Goal: Information Seeking & Learning: Find contact information

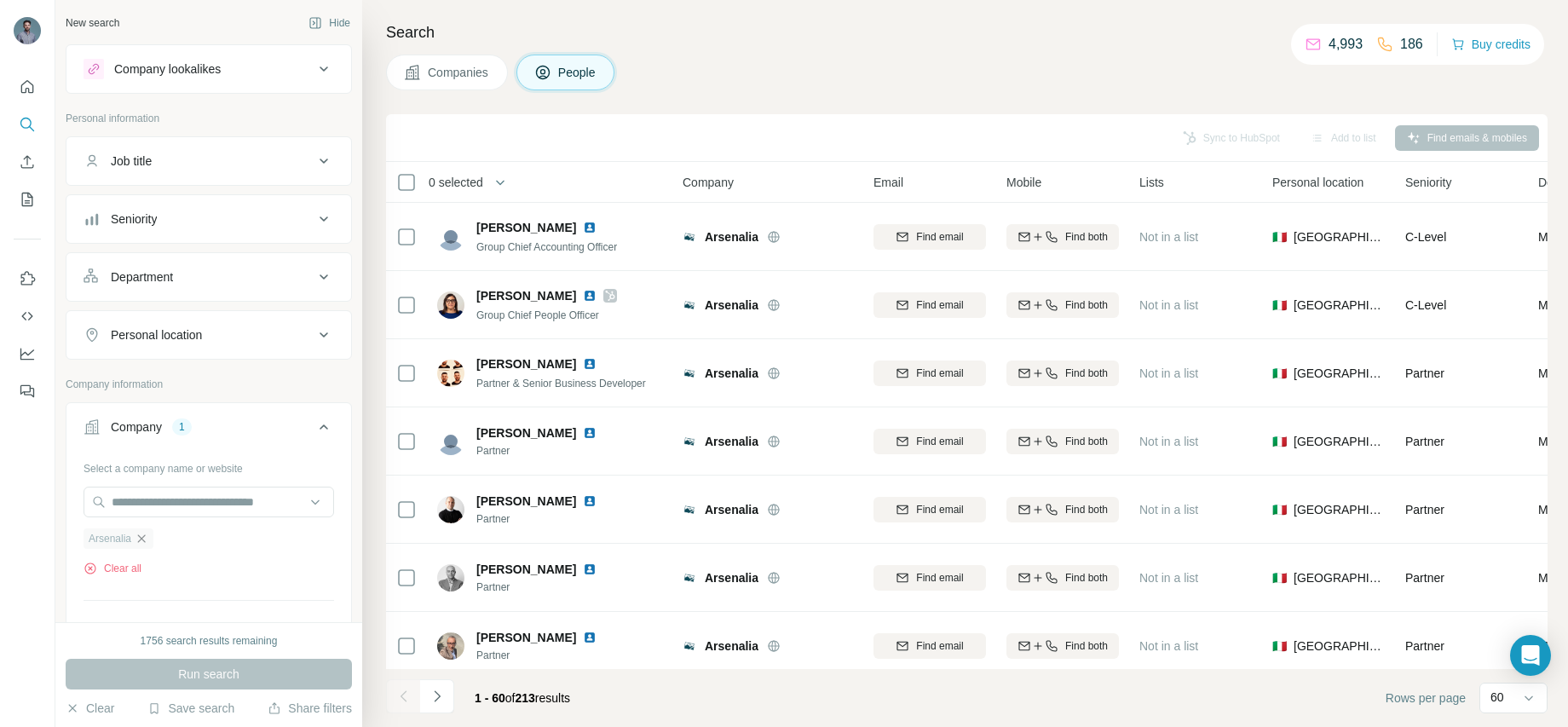
click at [148, 538] on icon "button" at bounding box center [141, 539] width 14 height 14
click at [168, 501] on input "text" at bounding box center [209, 502] width 251 height 31
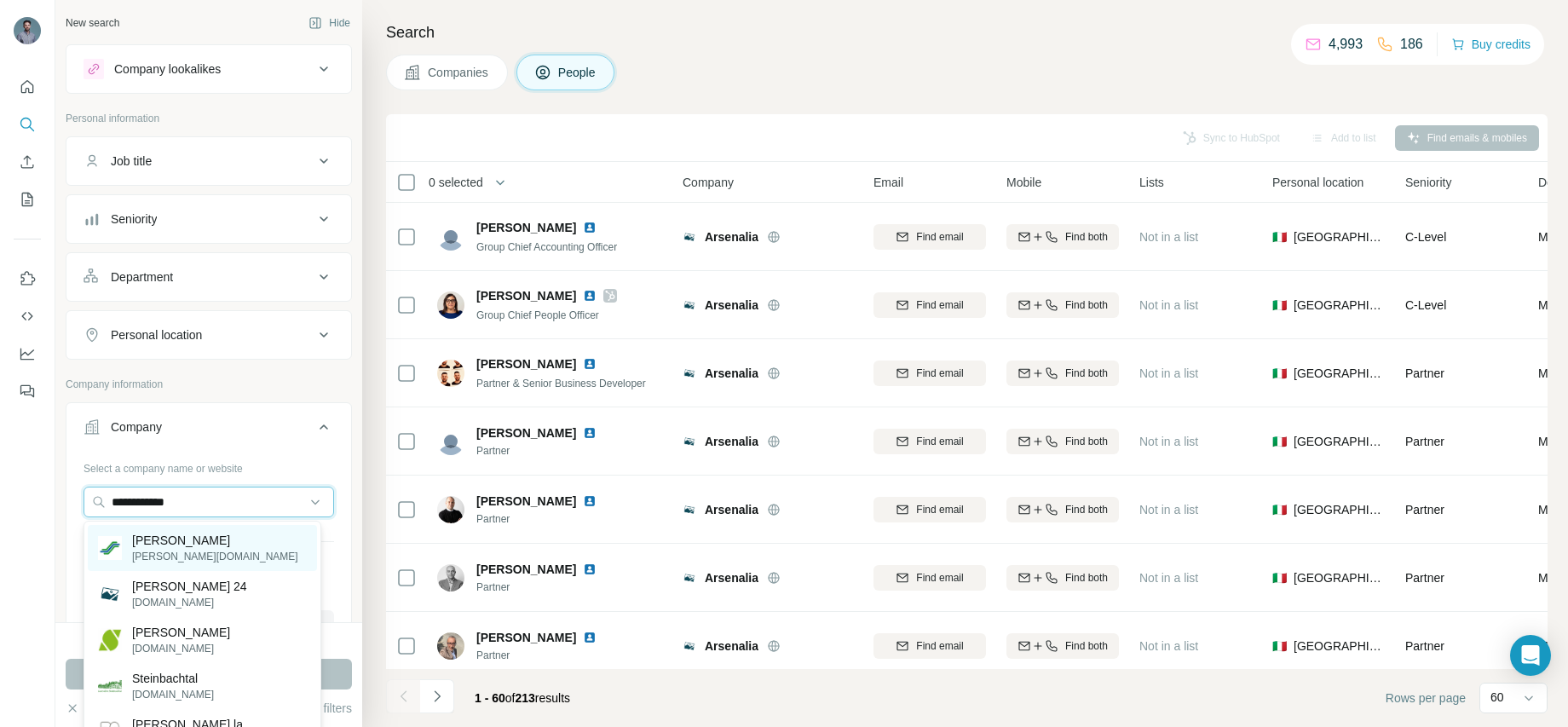
type input "**********"
click at [196, 547] on p "[PERSON_NAME]" at bounding box center [215, 541] width 166 height 18
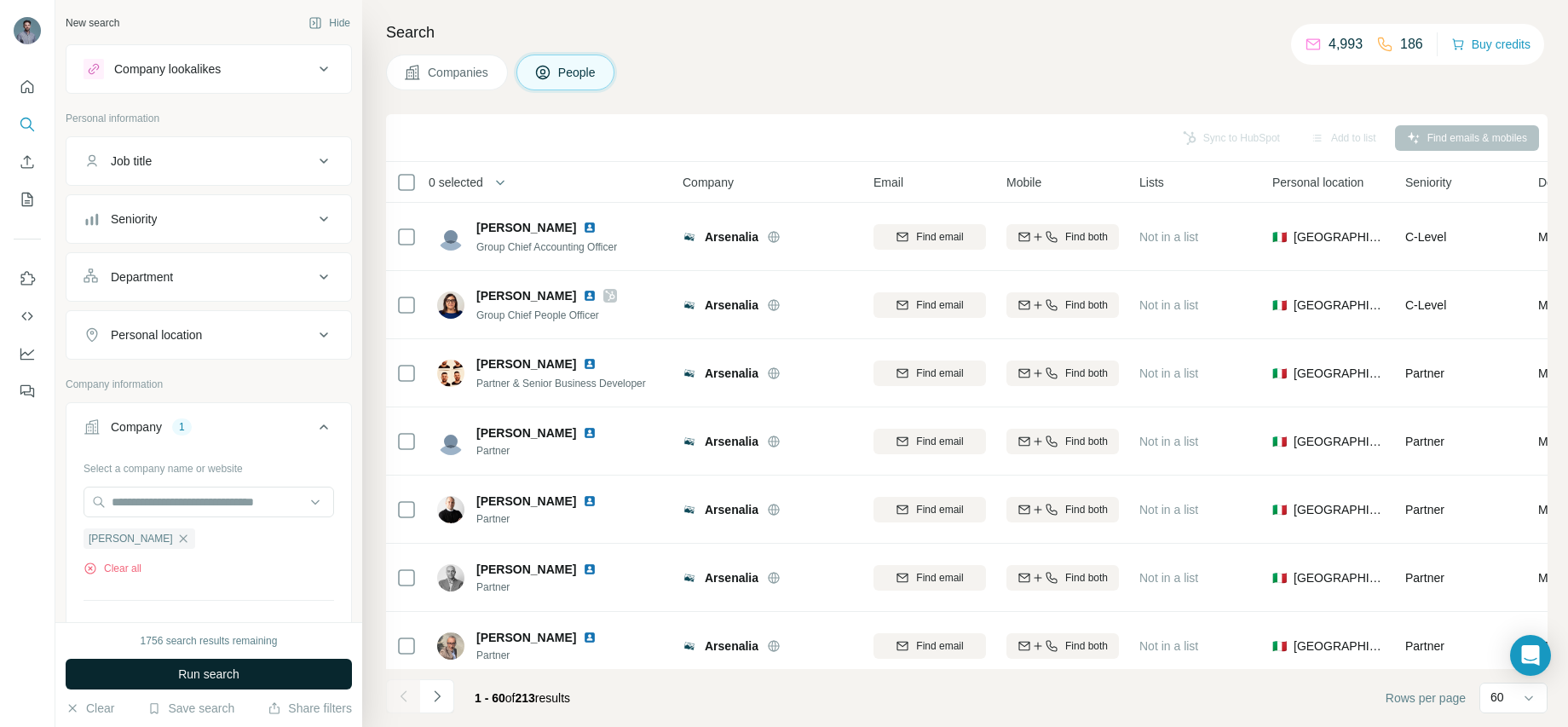
click at [239, 672] on span "Run search" at bounding box center [208, 674] width 61 height 18
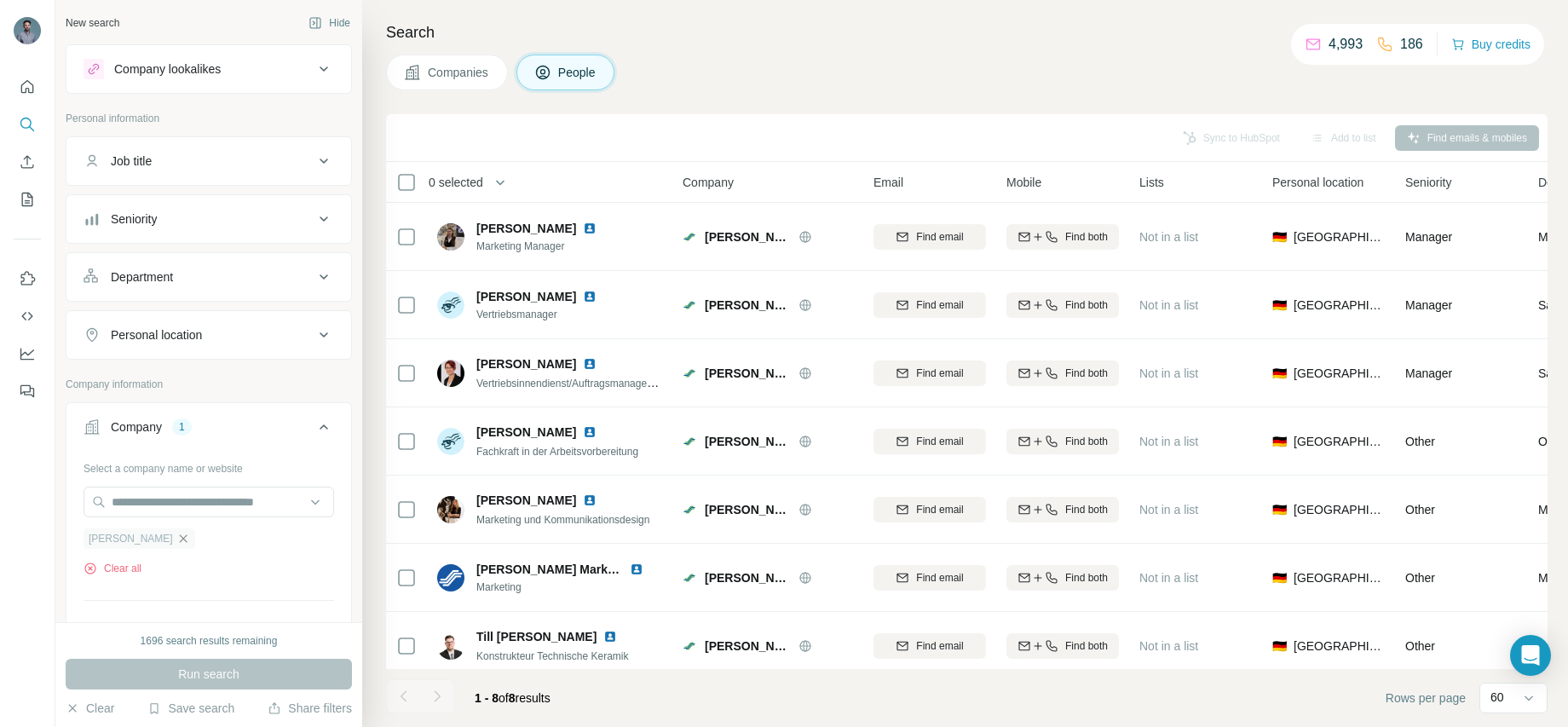
click at [176, 539] on icon "button" at bounding box center [183, 539] width 14 height 14
click at [175, 508] on input "text" at bounding box center [209, 502] width 251 height 31
paste input "**********"
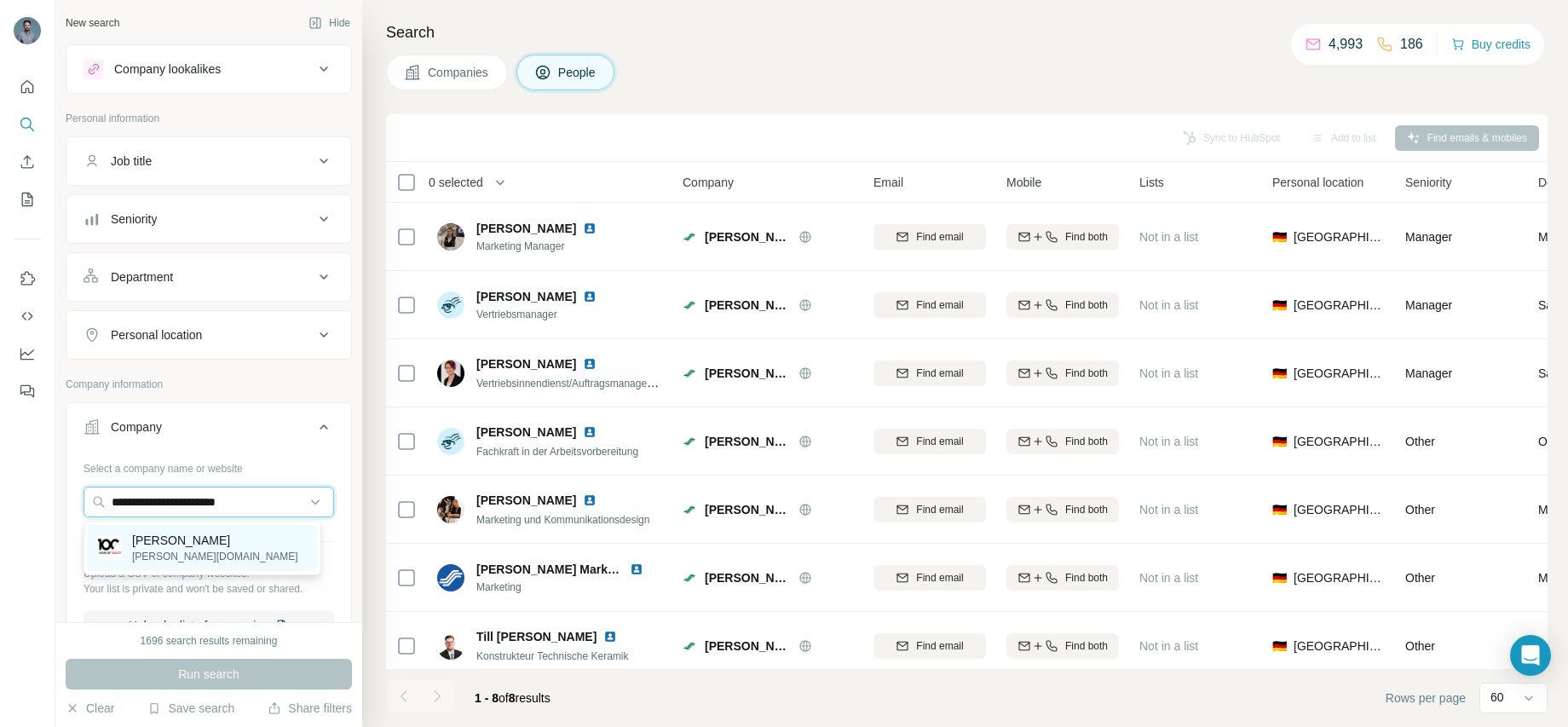
type input "**********"
click at [207, 539] on p "[PERSON_NAME]" at bounding box center [215, 541] width 166 height 18
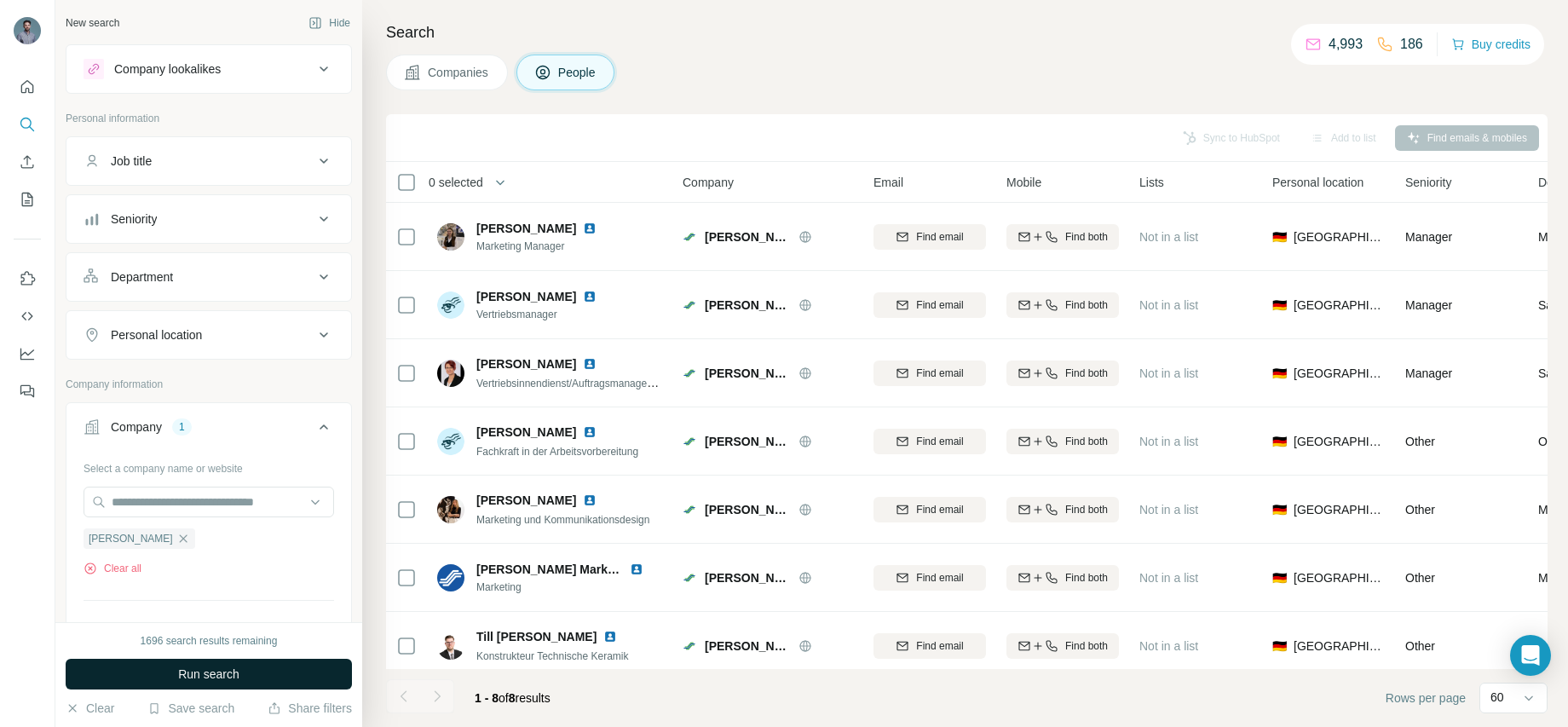
click at [215, 676] on span "Run search" at bounding box center [208, 674] width 61 height 18
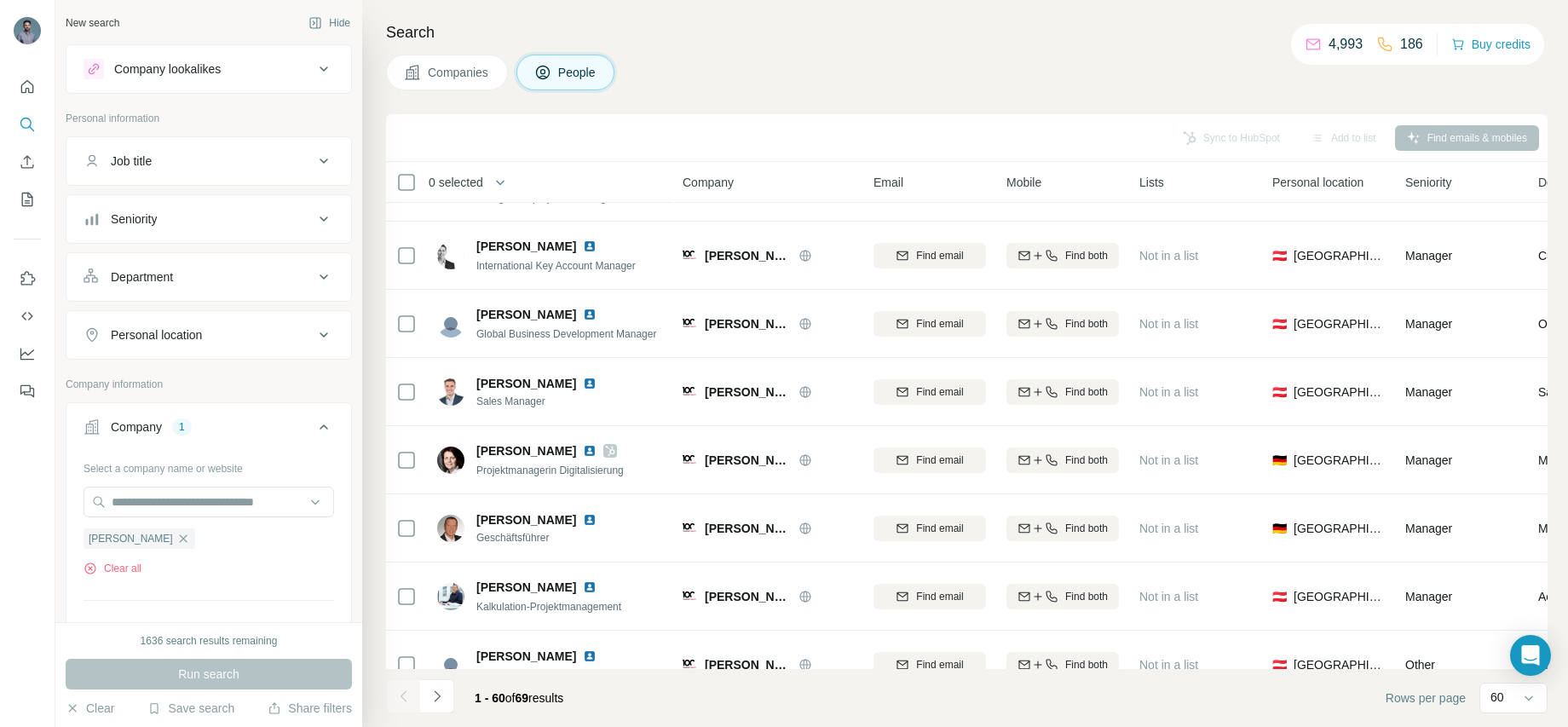
scroll to position [1632, 0]
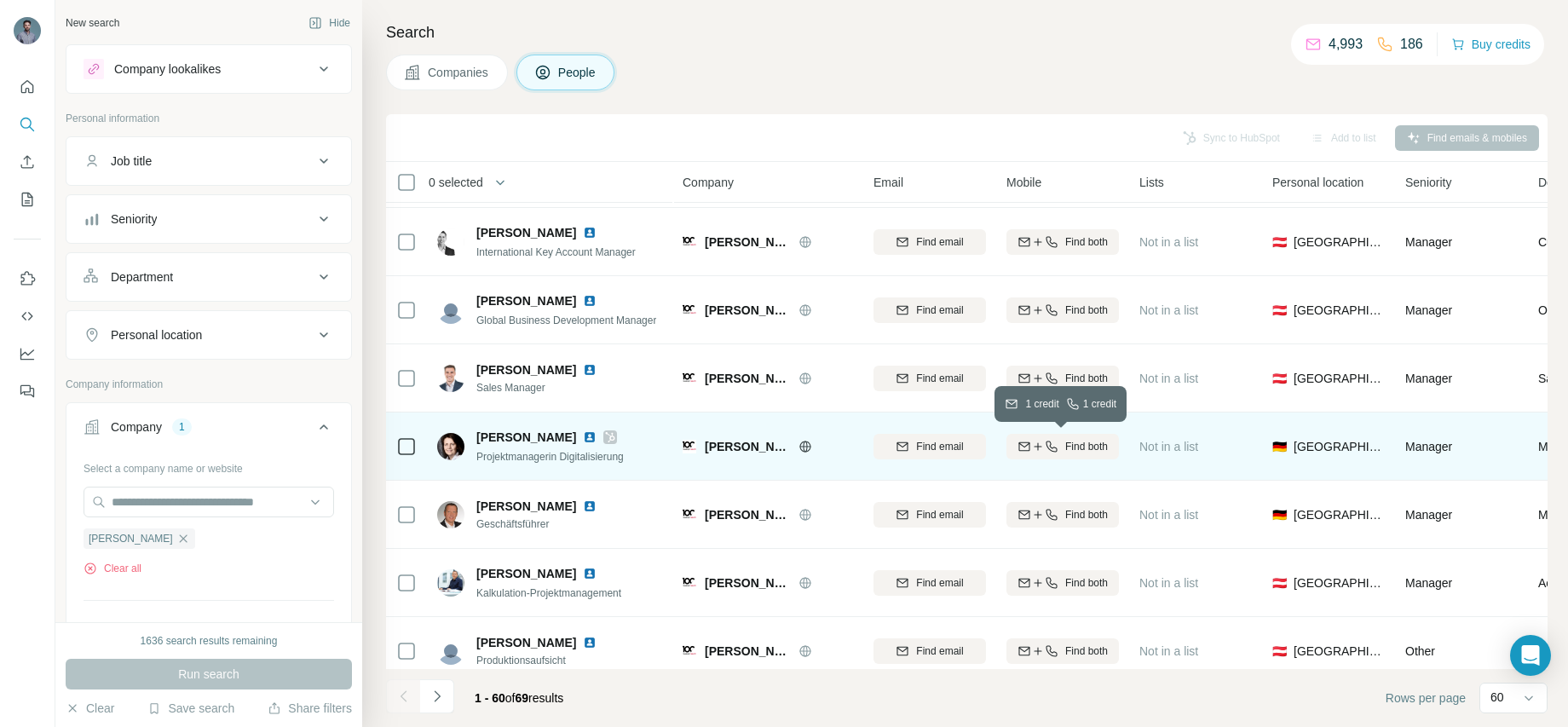
click at [1051, 455] on button "Find both" at bounding box center [1063, 447] width 113 height 25
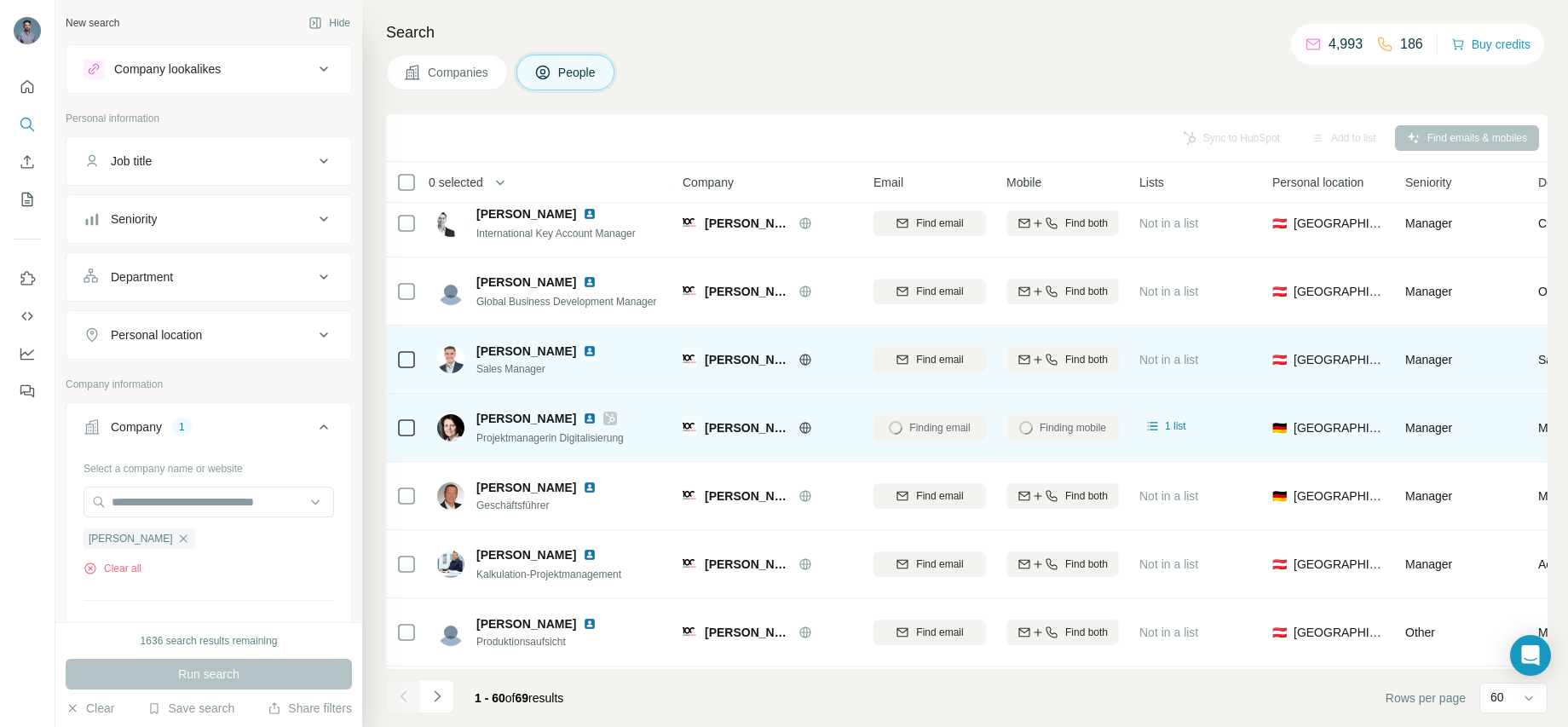
scroll to position [1653, 0]
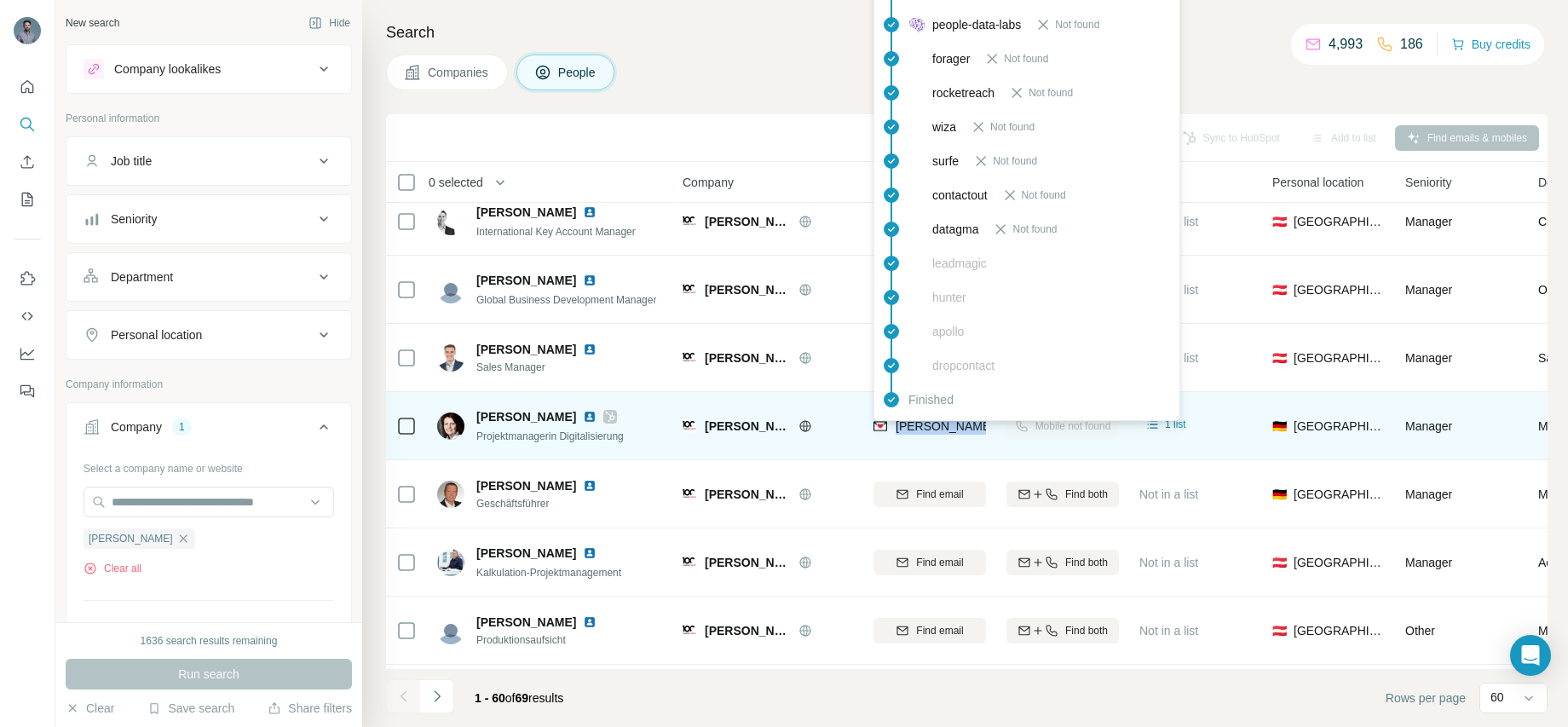
drag, startPoint x: 897, startPoint y: 445, endPoint x: 897, endPoint y: 430, distance: 15.0
click at [897, 430] on div "[PERSON_NAME][EMAIL_ADDRESS][PERSON_NAME][DOMAIN_NAME]" at bounding box center [930, 425] width 113 height 47
copy span "[PERSON_NAME][EMAIL_ADDRESS][PERSON_NAME][DOMAIN_NAME]"
